Goal: Find specific page/section: Find specific page/section

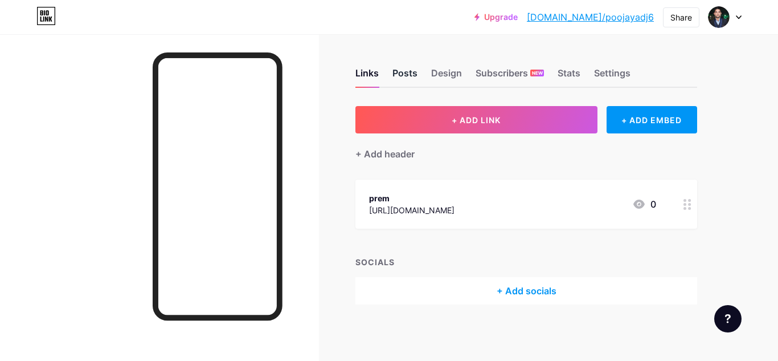
click at [402, 75] on div "Posts" at bounding box center [405, 76] width 25 height 21
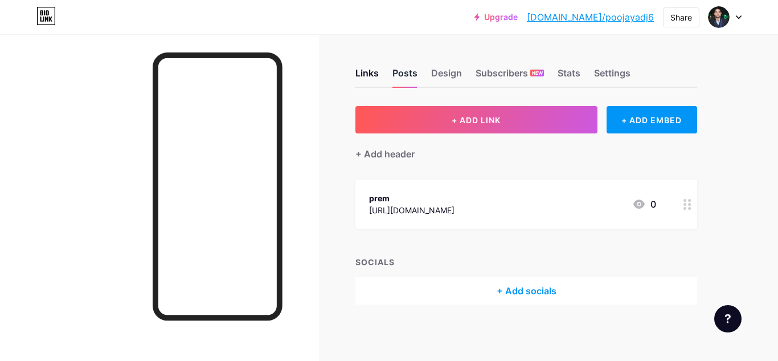
click at [402, 75] on div "Posts" at bounding box center [405, 76] width 25 height 21
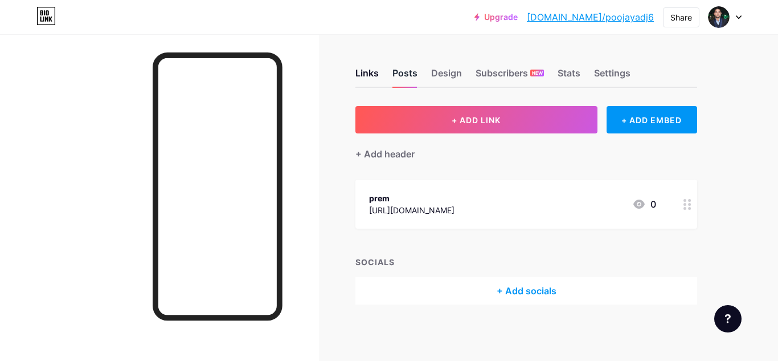
click at [402, 75] on div "Posts" at bounding box center [405, 76] width 25 height 21
